Goal: Contribute content

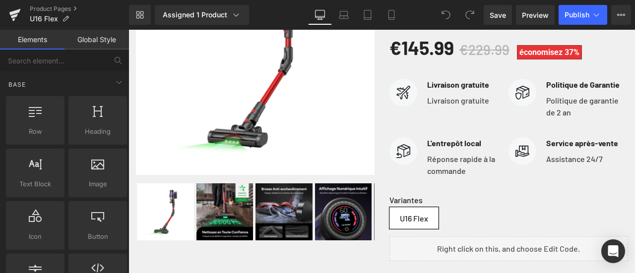
scroll to position [298, 0]
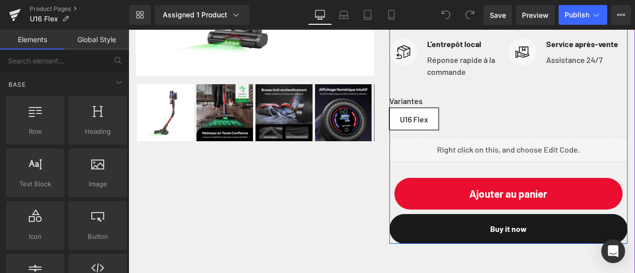
click at [512, 157] on div "Liquid" at bounding box center [509, 149] width 239 height 25
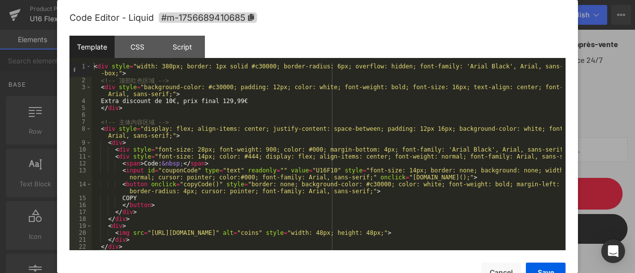
click at [501, 147] on div "< div style = "width: 380px; border: 1px solid #c30000; border-radius: 6px; ove…" at bounding box center [327, 167] width 470 height 208
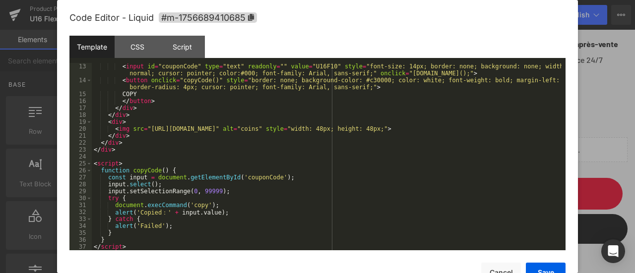
scroll to position [0, 0]
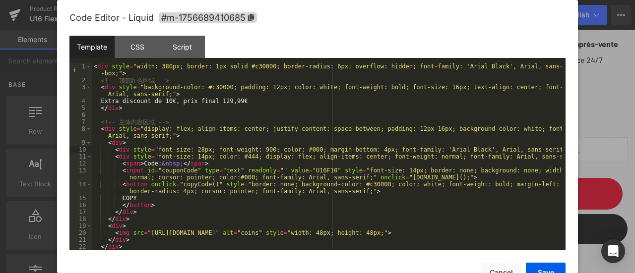
click at [164, 100] on div "< div style = "width: 380px; border: 1px solid #c30000; border-radius: 6px; ove…" at bounding box center [327, 167] width 470 height 208
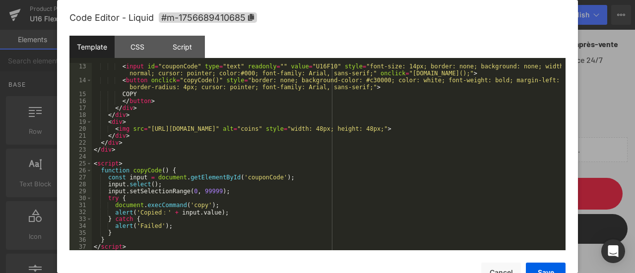
scroll to position [104, 0]
click at [542, 270] on button "Save" at bounding box center [546, 273] width 40 height 20
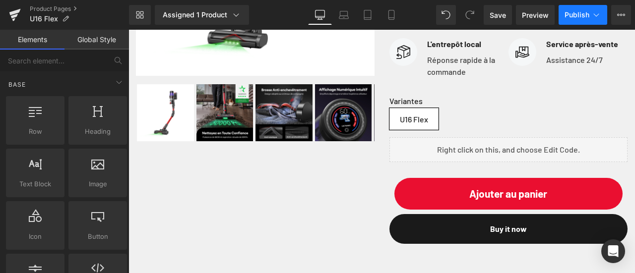
click at [580, 17] on span "Publish" at bounding box center [577, 15] width 25 height 8
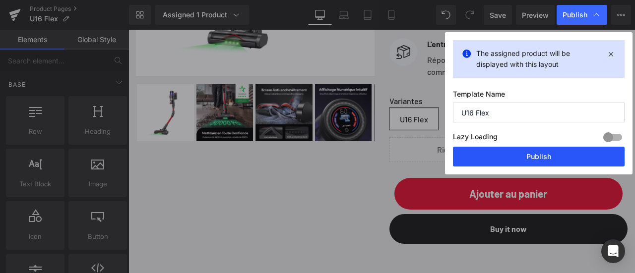
click at [552, 149] on button "Publish" at bounding box center [539, 157] width 172 height 20
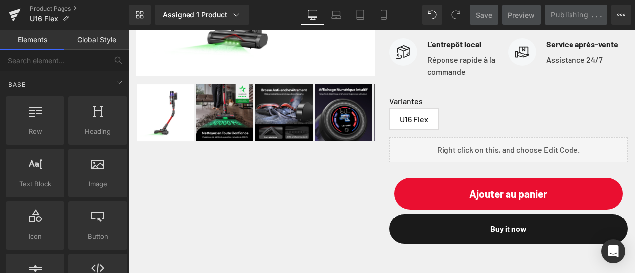
scroll to position [248, 0]
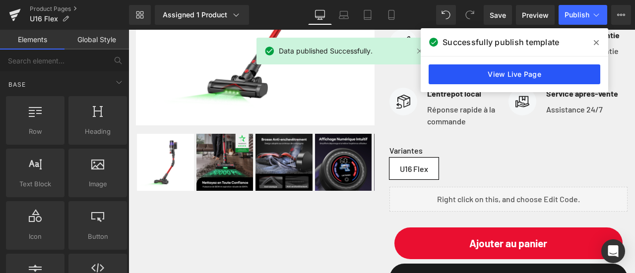
click at [567, 73] on link "View Live Page" at bounding box center [515, 75] width 172 height 20
